Goal: Navigation & Orientation: Find specific page/section

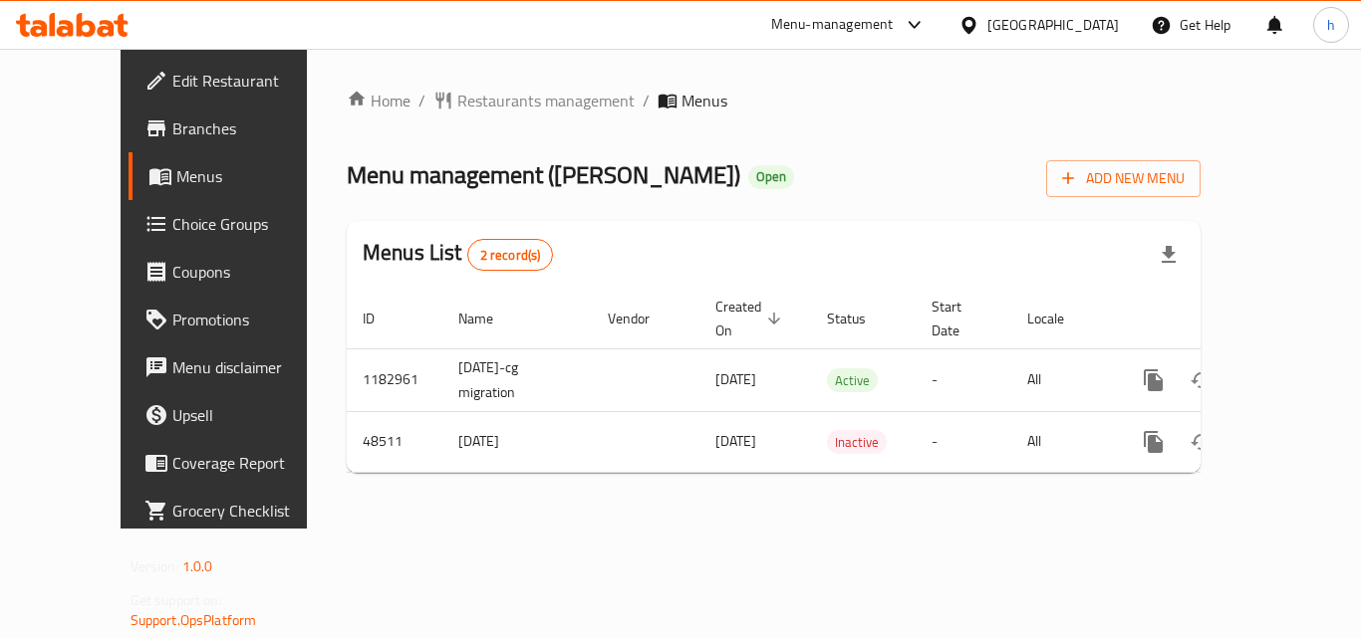
click at [1096, 23] on div "[GEOGRAPHIC_DATA]" at bounding box center [1052, 25] width 131 height 22
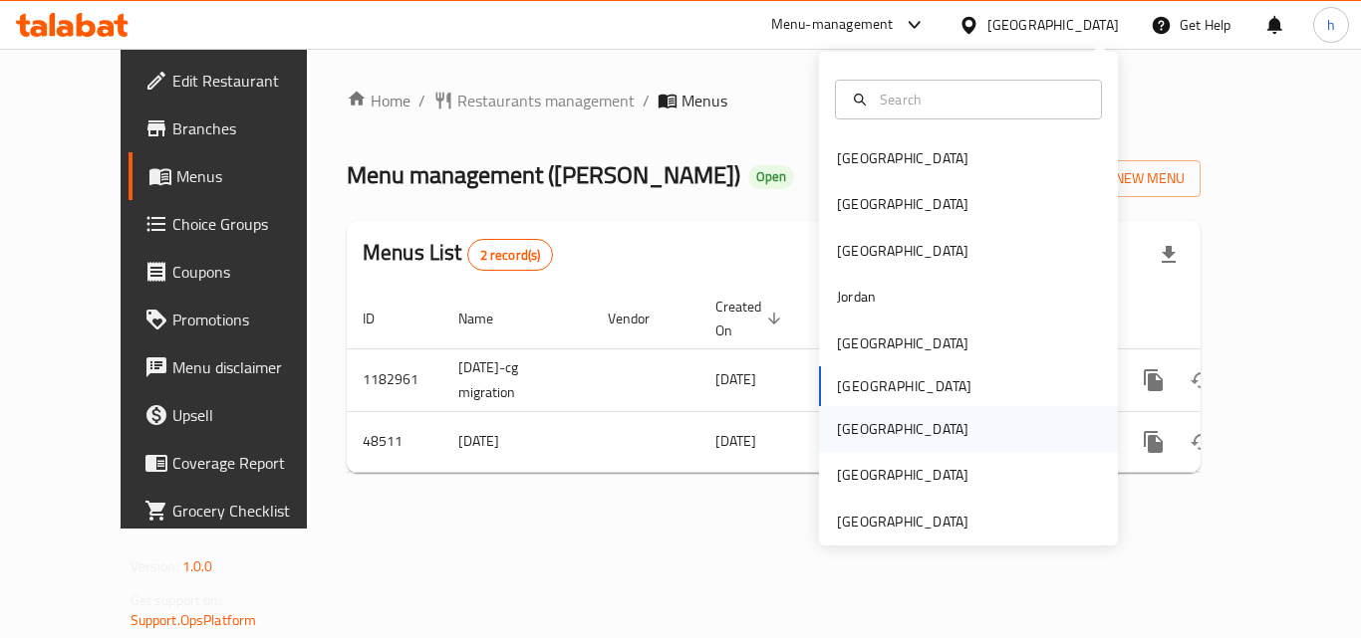
click at [844, 437] on div "[GEOGRAPHIC_DATA]" at bounding box center [902, 429] width 131 height 22
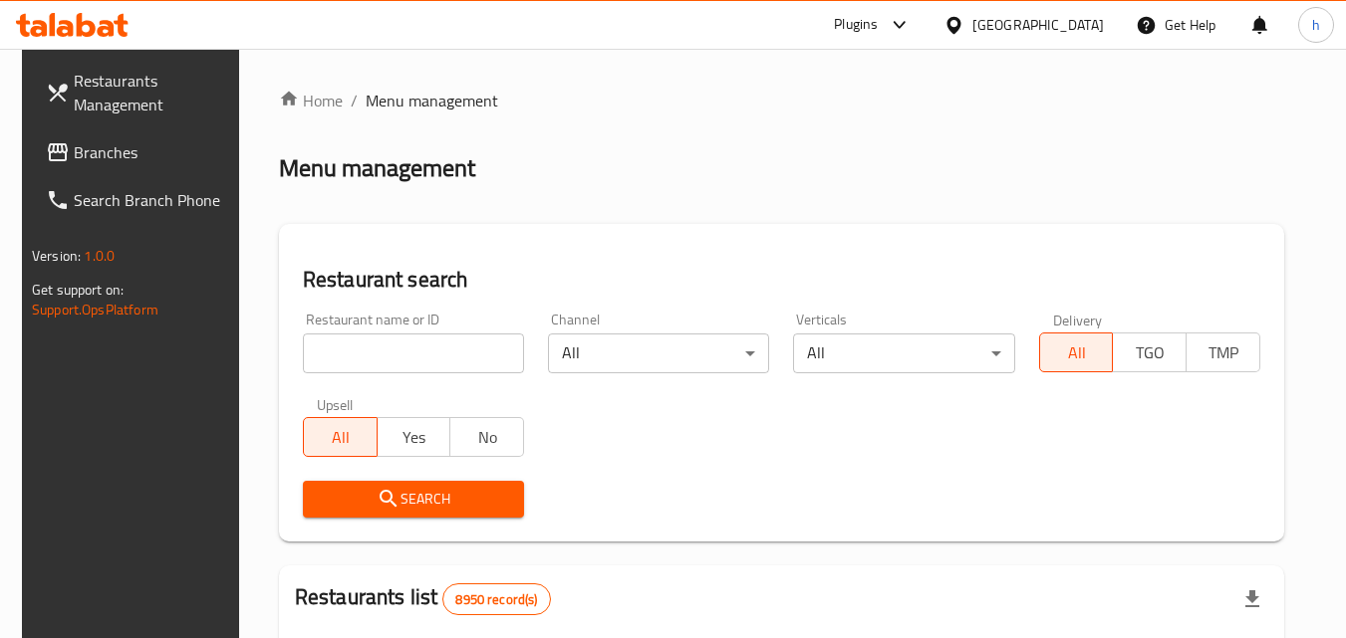
click at [143, 155] on span "Branches" at bounding box center [152, 152] width 157 height 24
